Goal: Information Seeking & Learning: Check status

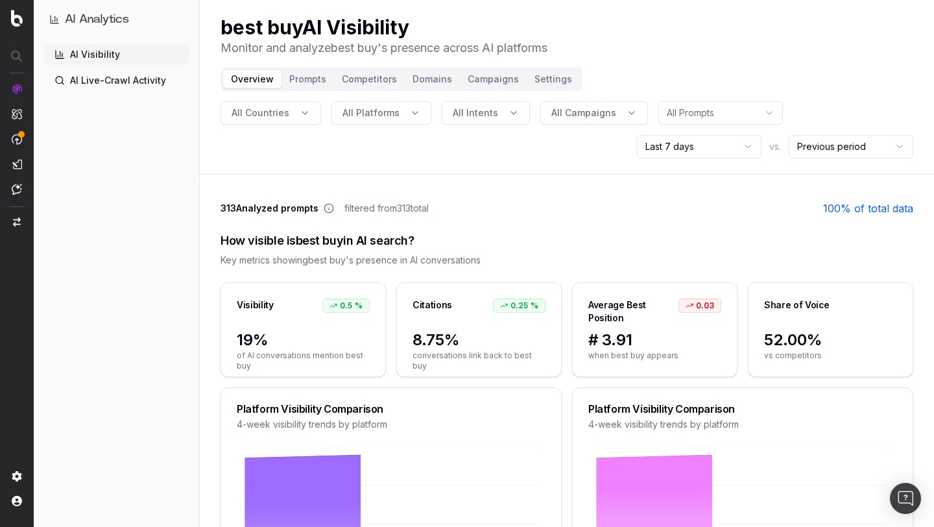
click at [746, 143] on html "AI Analytics AI Visibility AI Live-Crawl Activity best buy AI Visibility Monito…" at bounding box center [467, 263] width 934 height 527
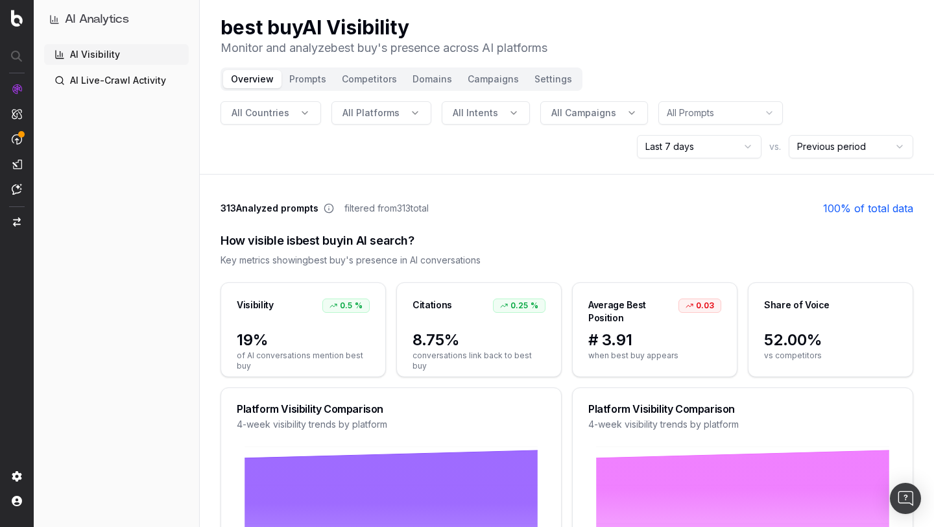
click at [700, 146] on html "AI Analytics AI Visibility AI Live-Crawl Activity best buy AI Visibility Monito…" at bounding box center [467, 263] width 934 height 527
click at [711, 146] on html "AI Analytics AI Visibility AI Live-Crawl Activity best buy AI Visibility Monito…" at bounding box center [467, 263] width 934 height 527
click at [638, 80] on header "best buy AI Visibility Monitor and analyze best buy 's presence across AI platf…" at bounding box center [567, 87] width 735 height 175
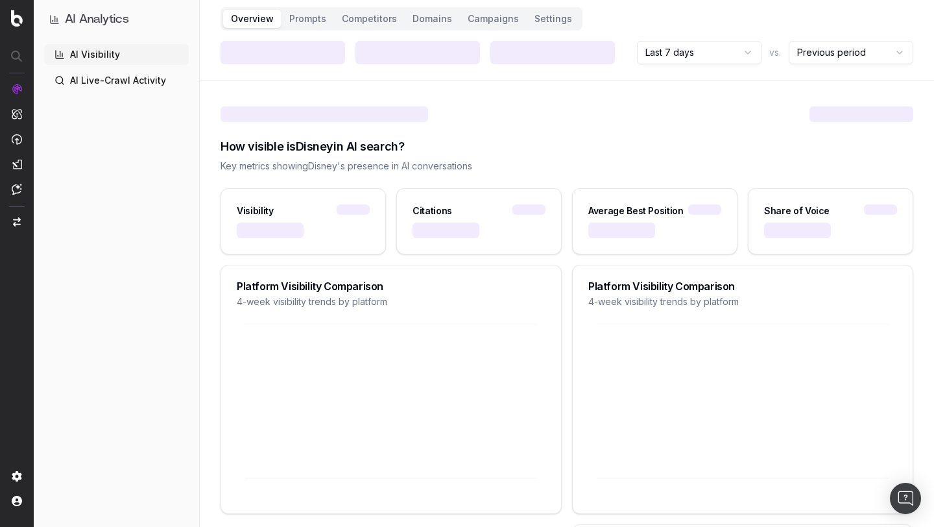
scroll to position [69, 0]
